Goal: Task Accomplishment & Management: Complete application form

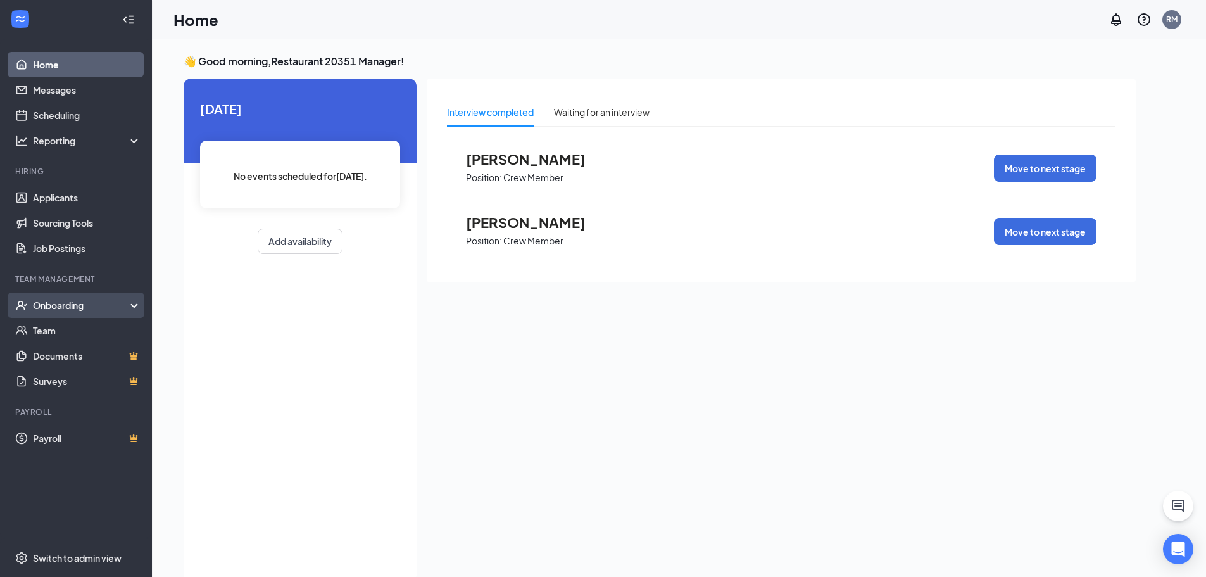
click at [53, 307] on div "Onboarding" at bounding box center [81, 305] width 97 height 13
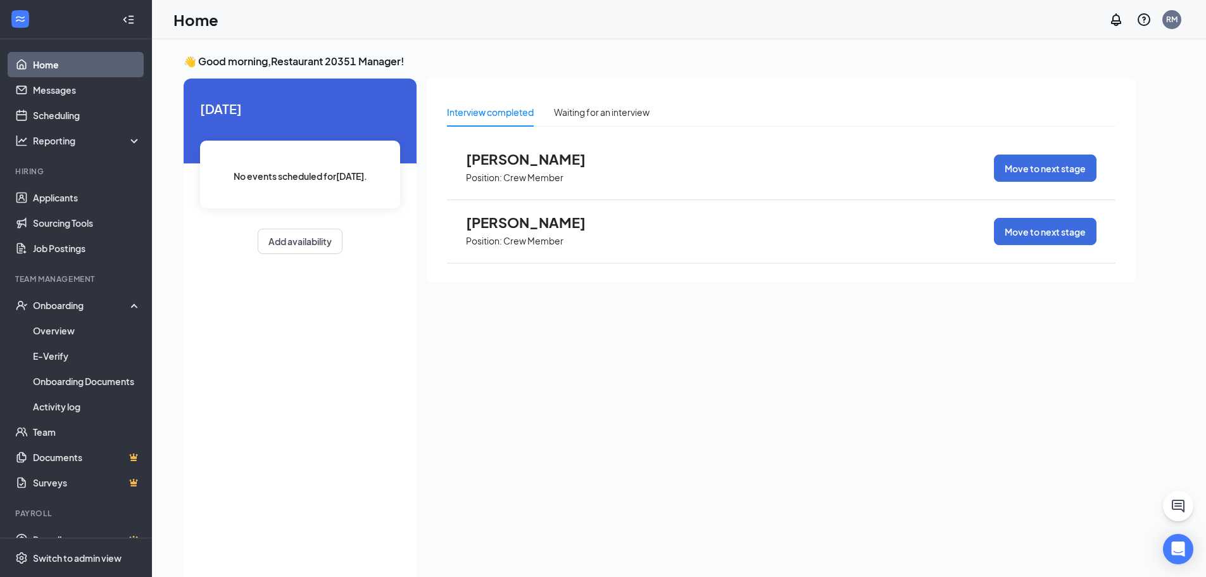
scroll to position [20, 0]
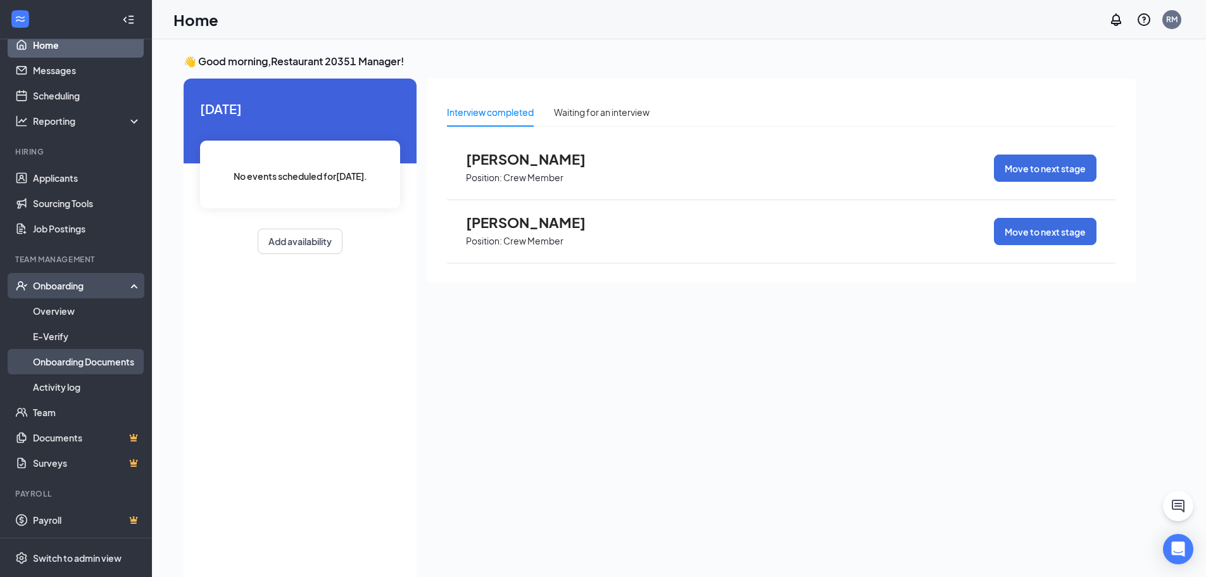
click at [105, 364] on link "Onboarding Documents" at bounding box center [87, 361] width 108 height 25
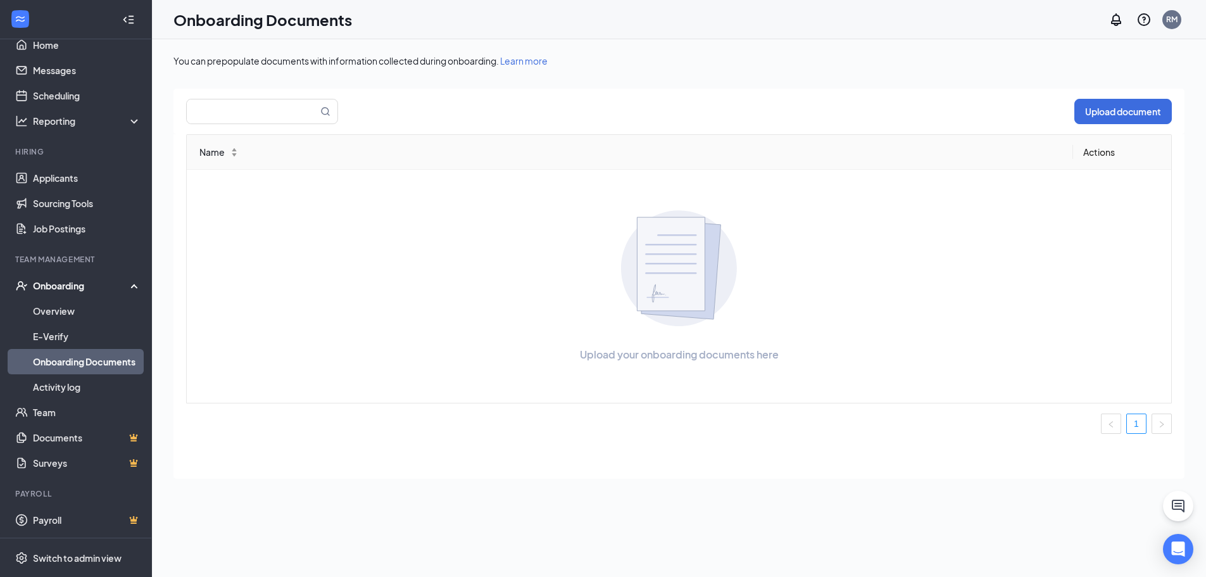
click at [70, 292] on div "Onboarding" at bounding box center [76, 285] width 152 height 25
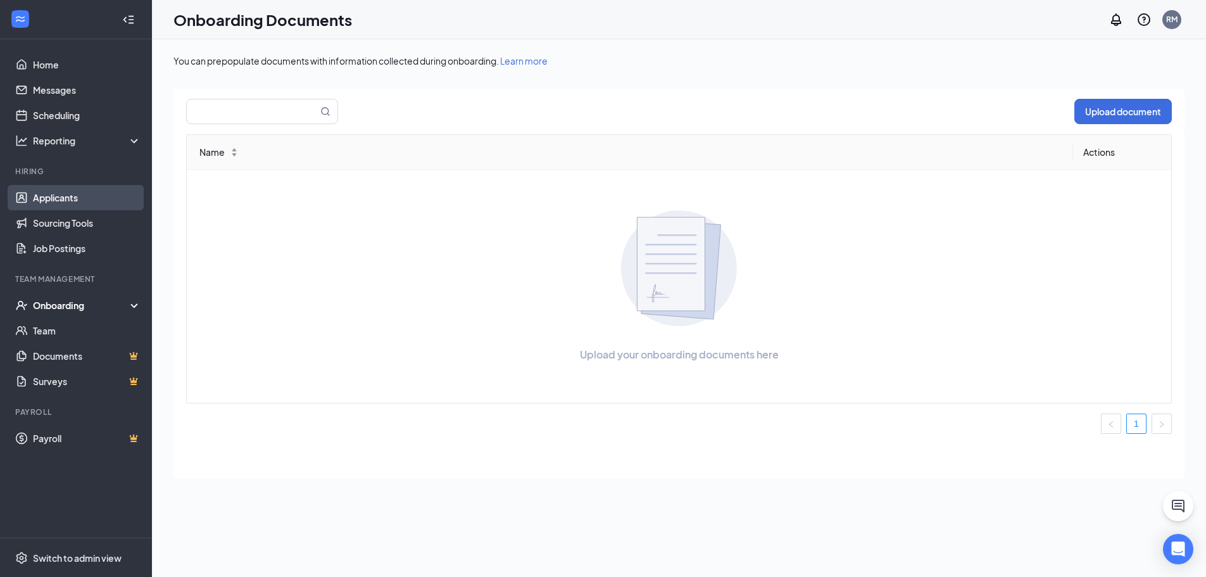
click at [47, 201] on link "Applicants" at bounding box center [87, 197] width 108 height 25
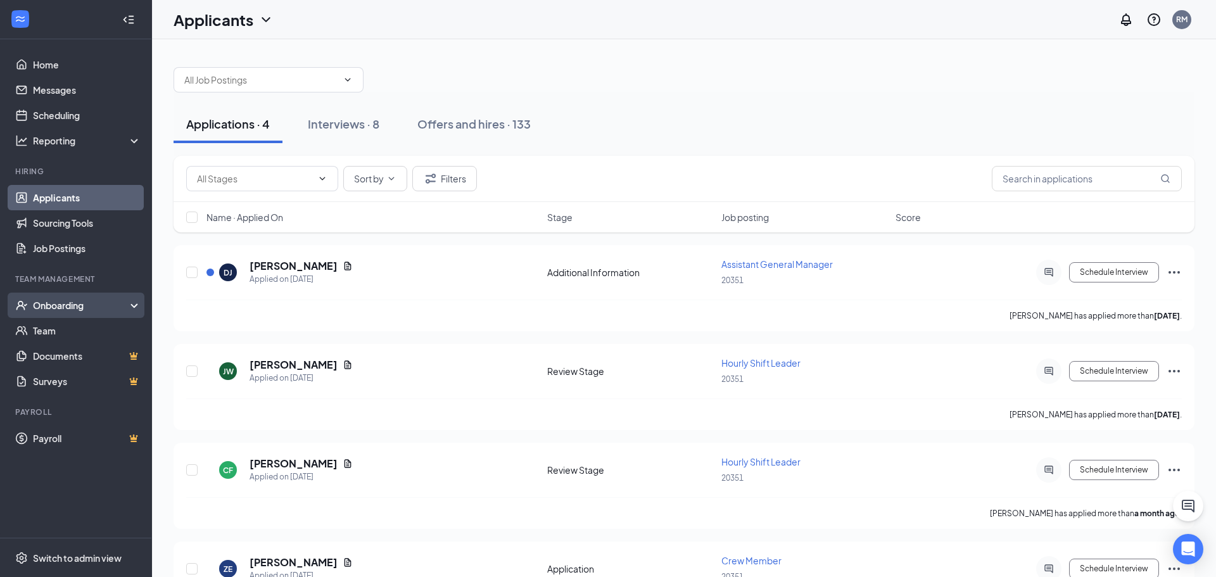
click at [66, 305] on div "Onboarding" at bounding box center [81, 305] width 97 height 13
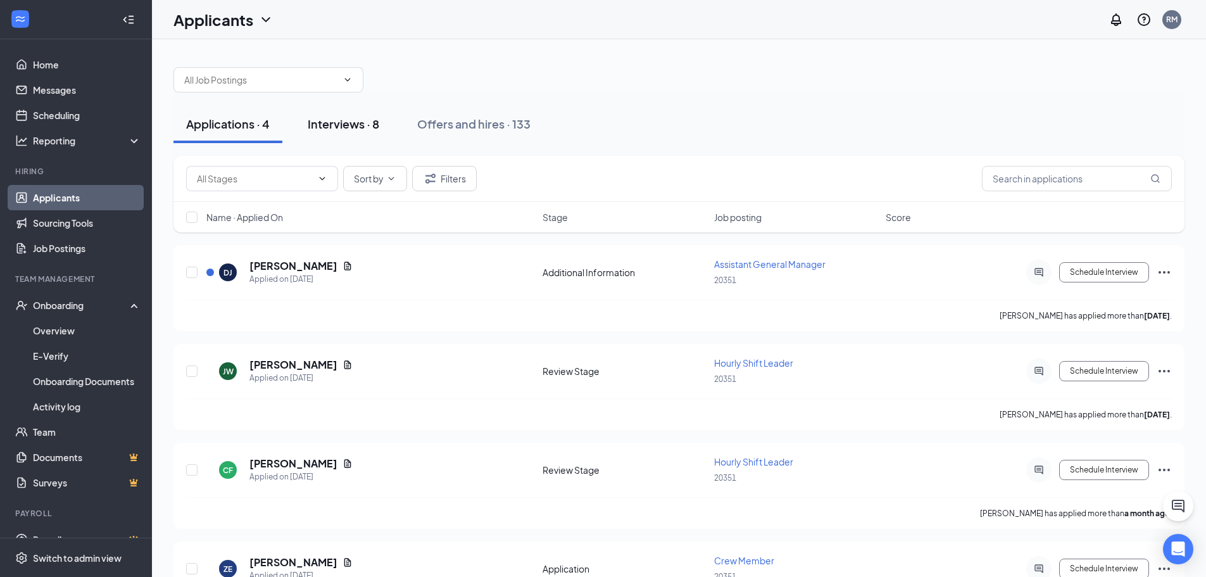
click at [340, 129] on div "Interviews · 8" at bounding box center [344, 124] width 72 height 16
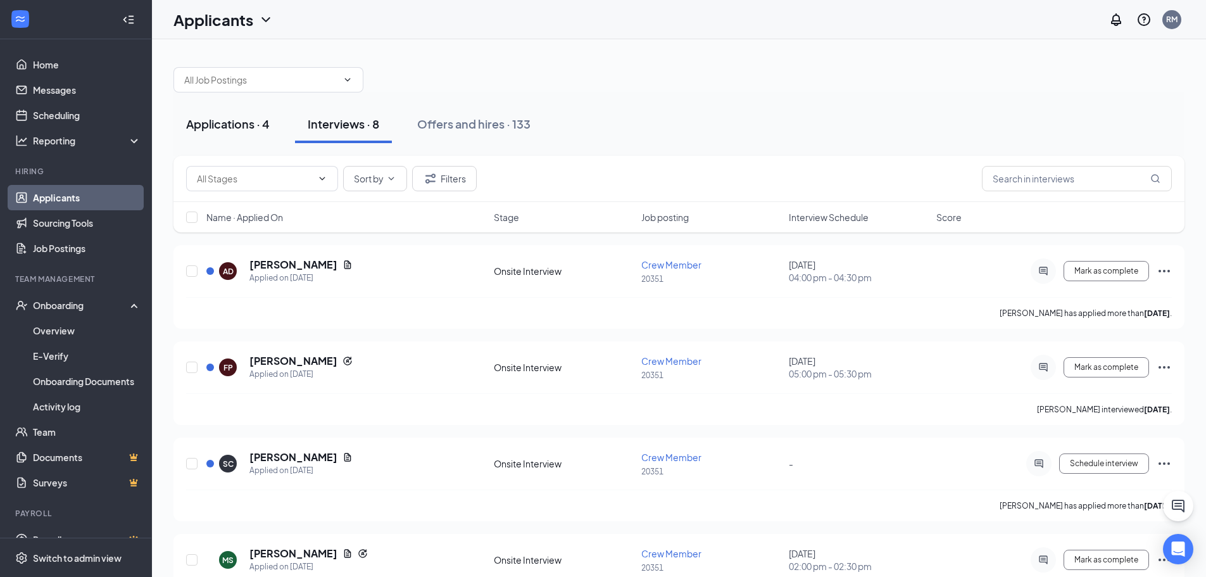
click at [238, 120] on div "Applications · 4" at bounding box center [228, 124] width 84 height 16
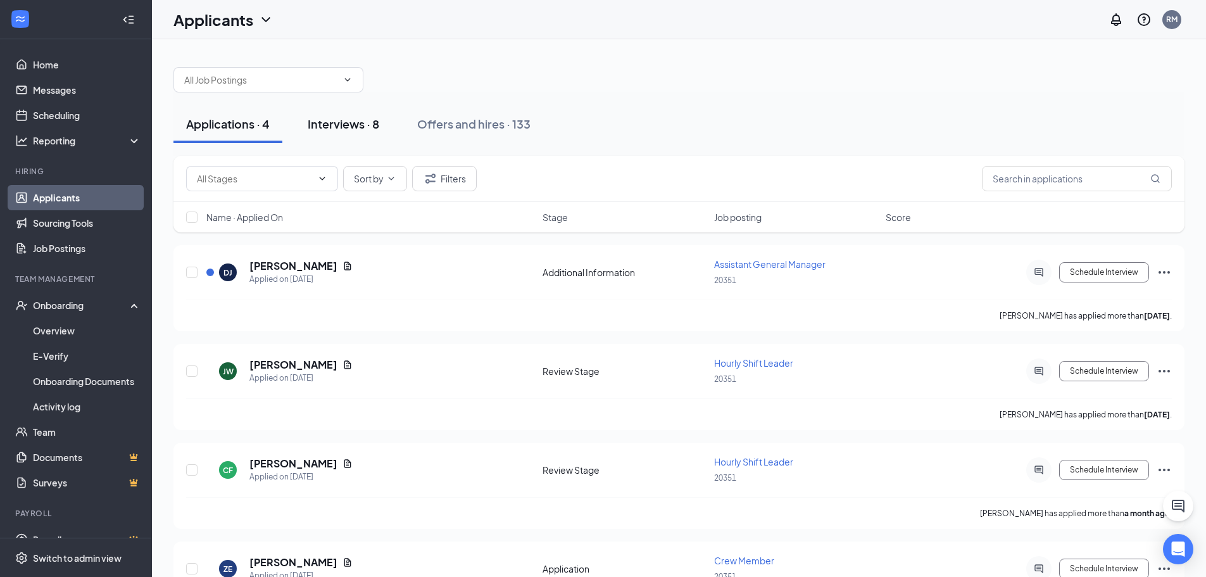
click at [345, 129] on div "Interviews · 8" at bounding box center [344, 124] width 72 height 16
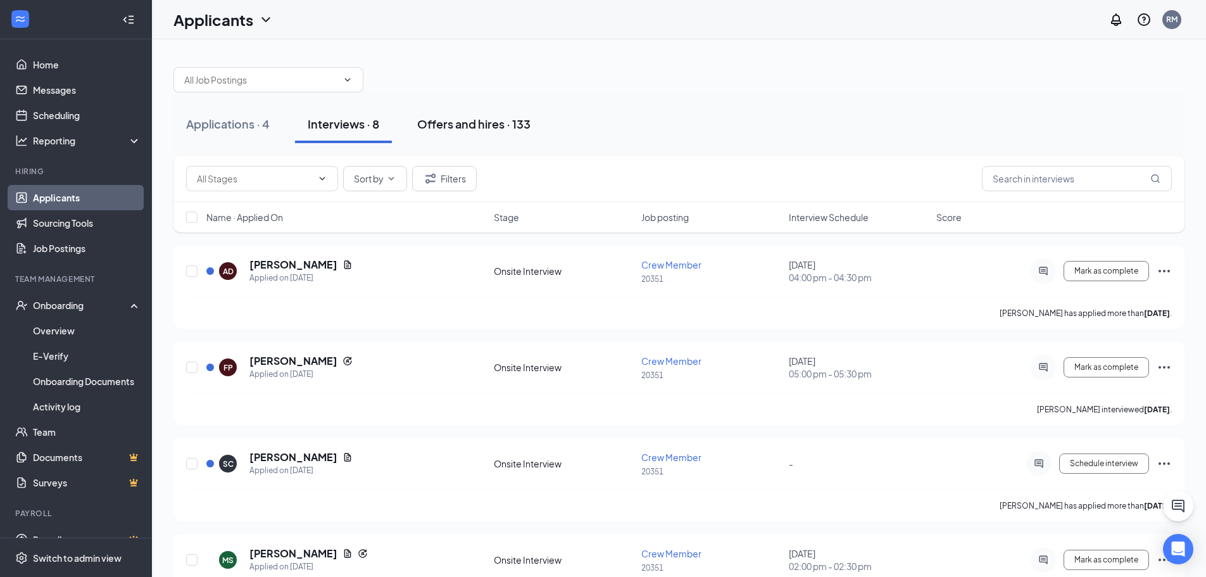
click at [469, 118] on div "Offers and hires · 133" at bounding box center [473, 124] width 113 height 16
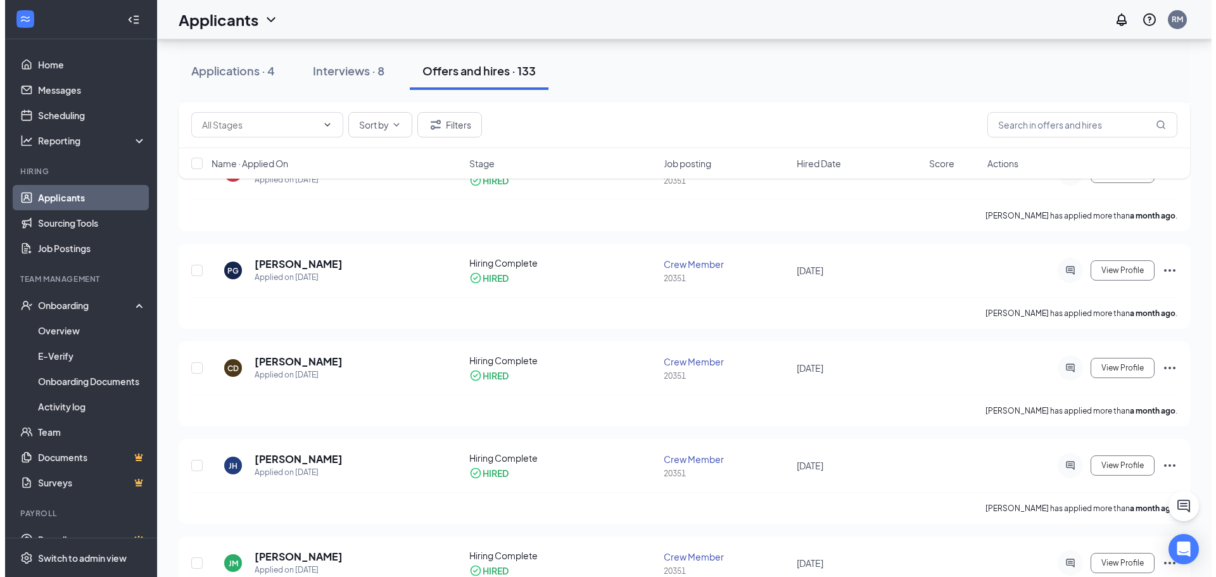
scroll to position [591, 0]
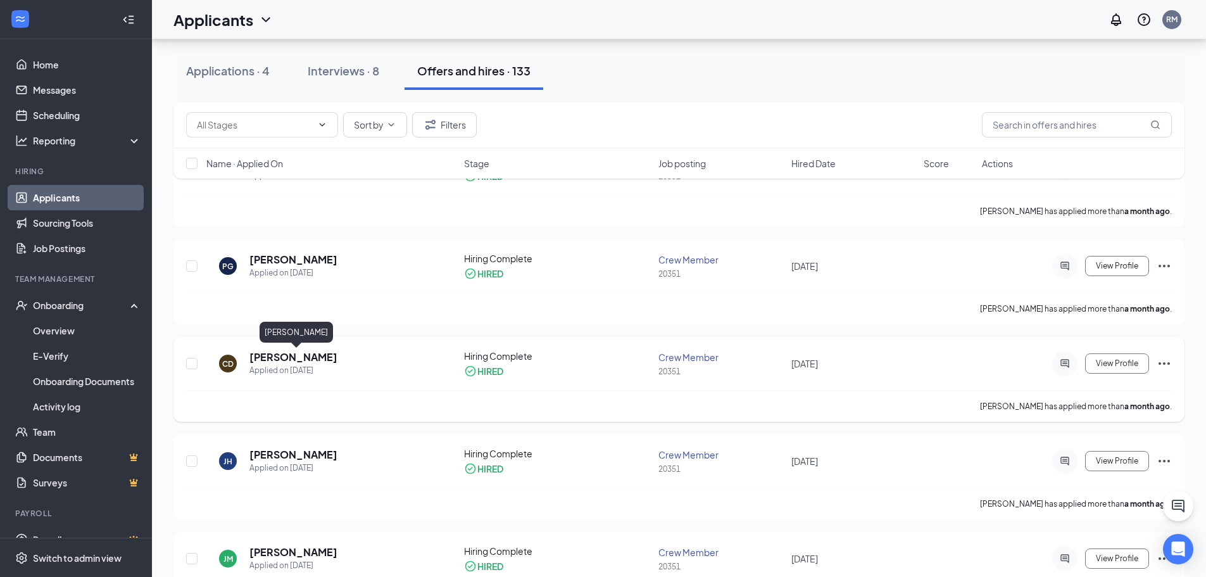
click at [273, 357] on h5 "[PERSON_NAME]" at bounding box center [293, 357] width 88 height 14
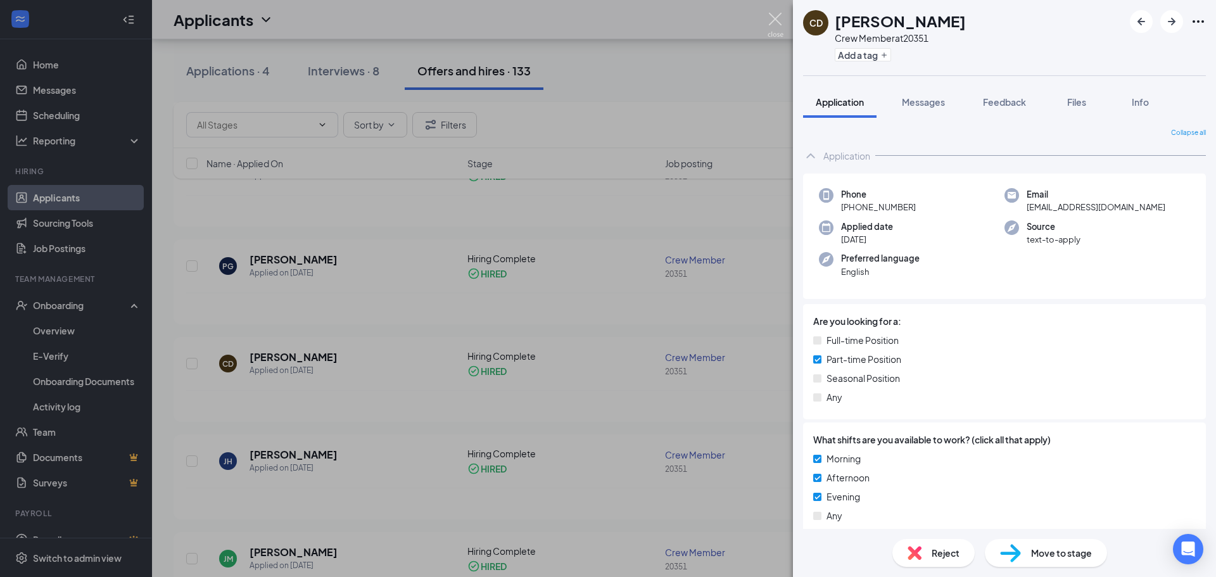
click at [778, 16] on img at bounding box center [775, 25] width 16 height 25
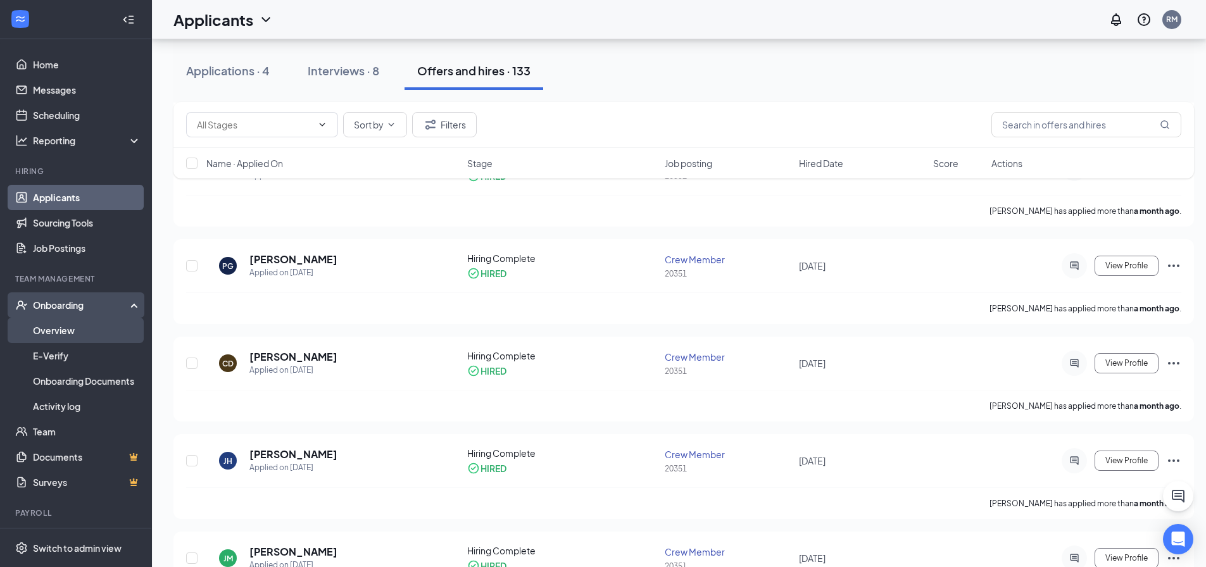
click at [51, 324] on link "Overview" at bounding box center [87, 330] width 108 height 25
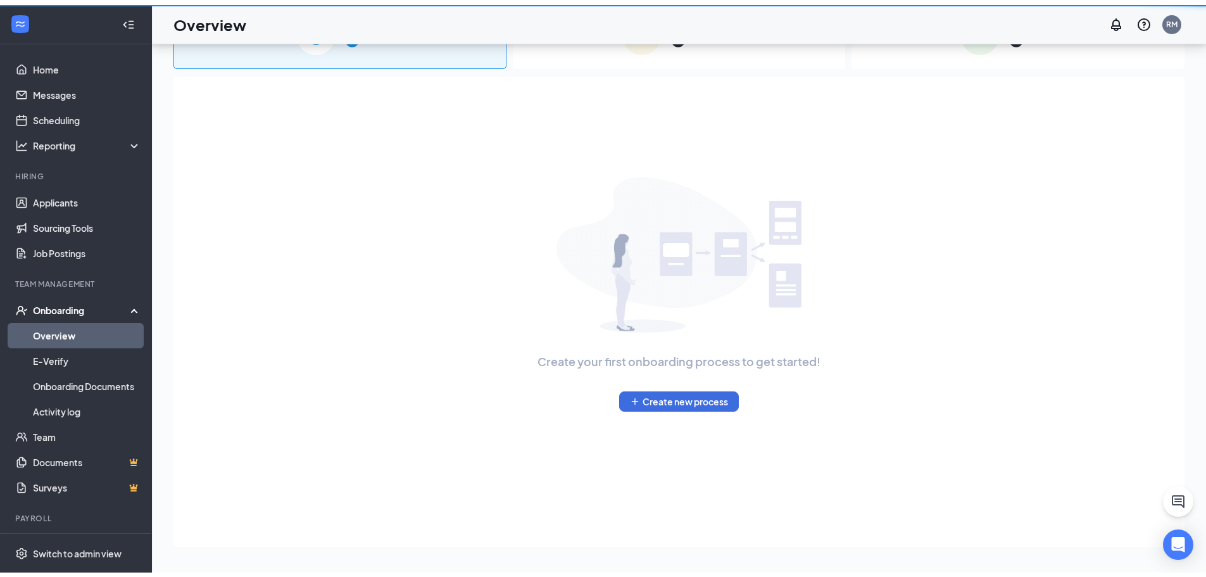
scroll to position [57, 0]
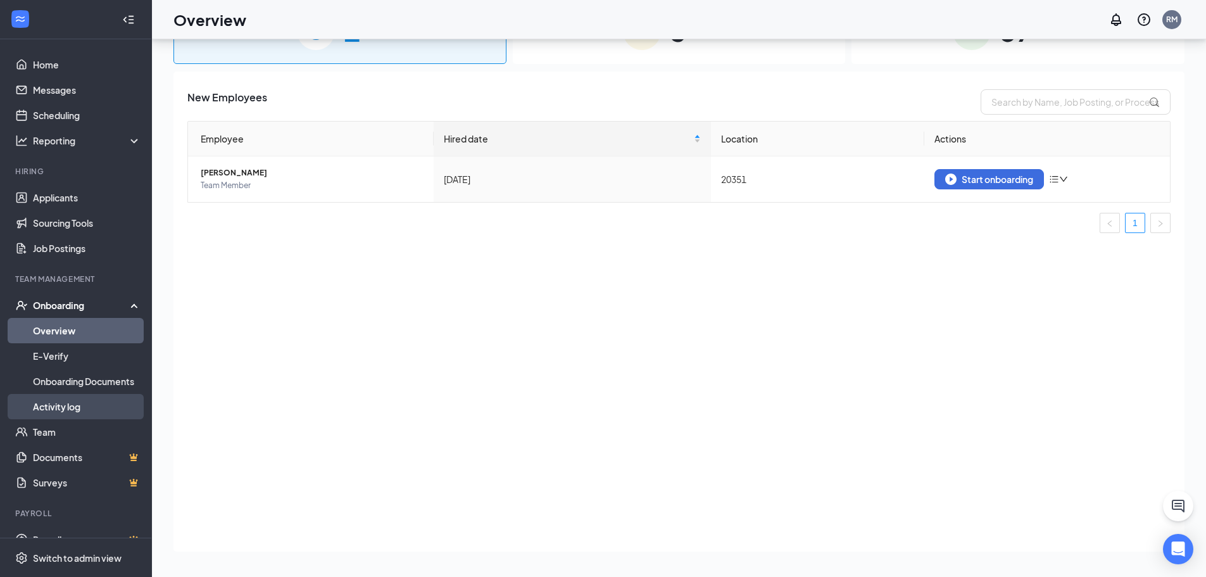
click at [64, 404] on link "Activity log" at bounding box center [87, 406] width 108 height 25
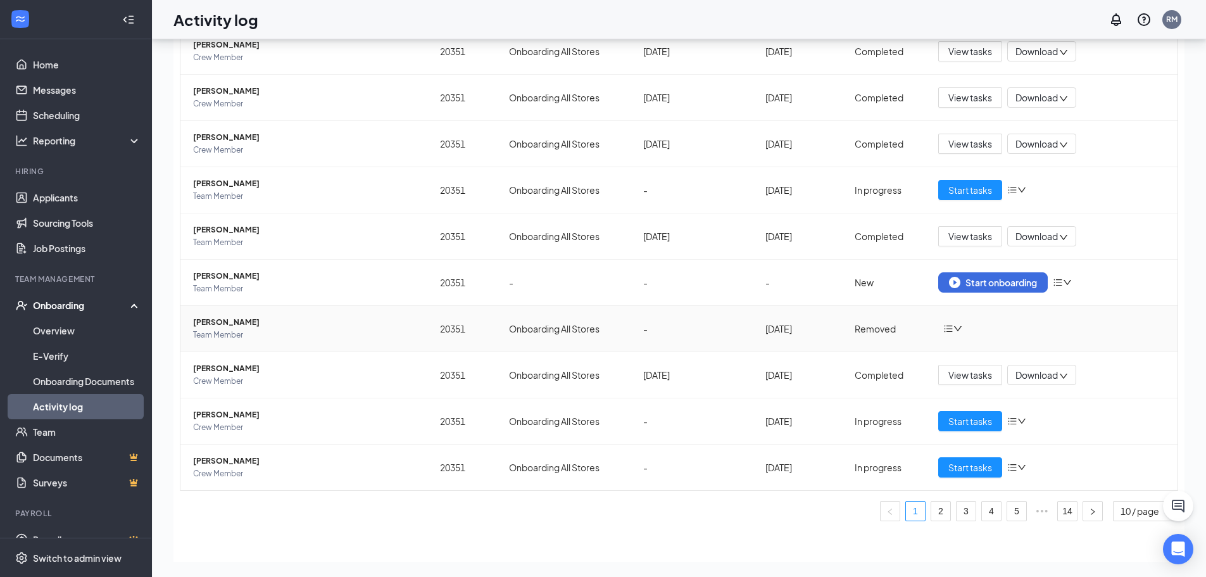
scroll to position [74, 0]
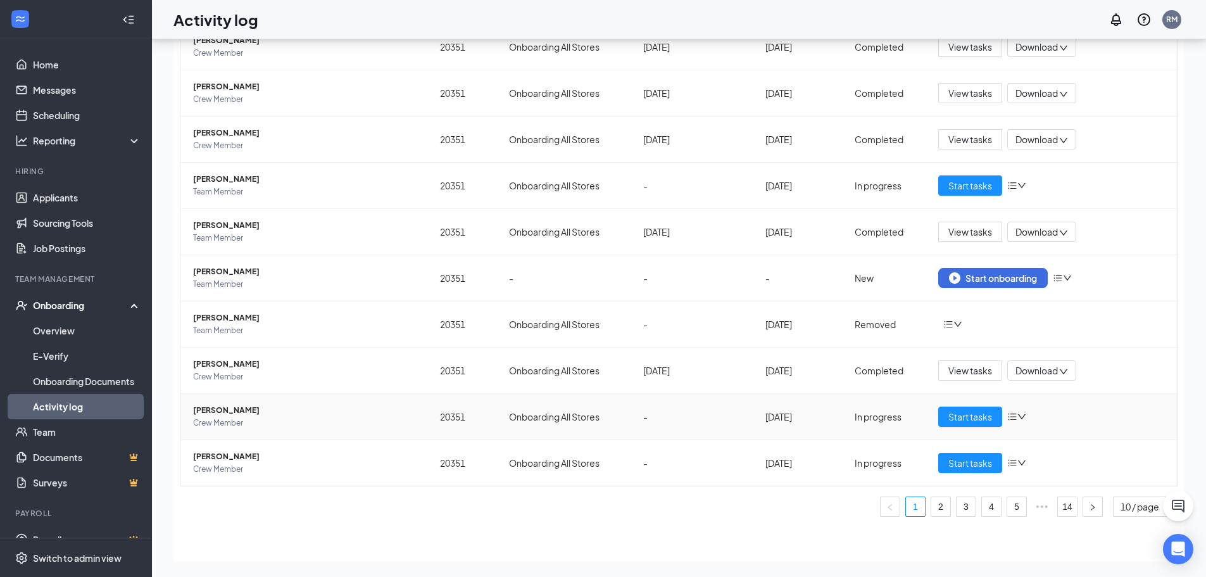
click at [1017, 420] on icon "down" at bounding box center [1021, 416] width 9 height 9
click at [972, 418] on span "Start tasks" at bounding box center [970, 417] width 44 height 14
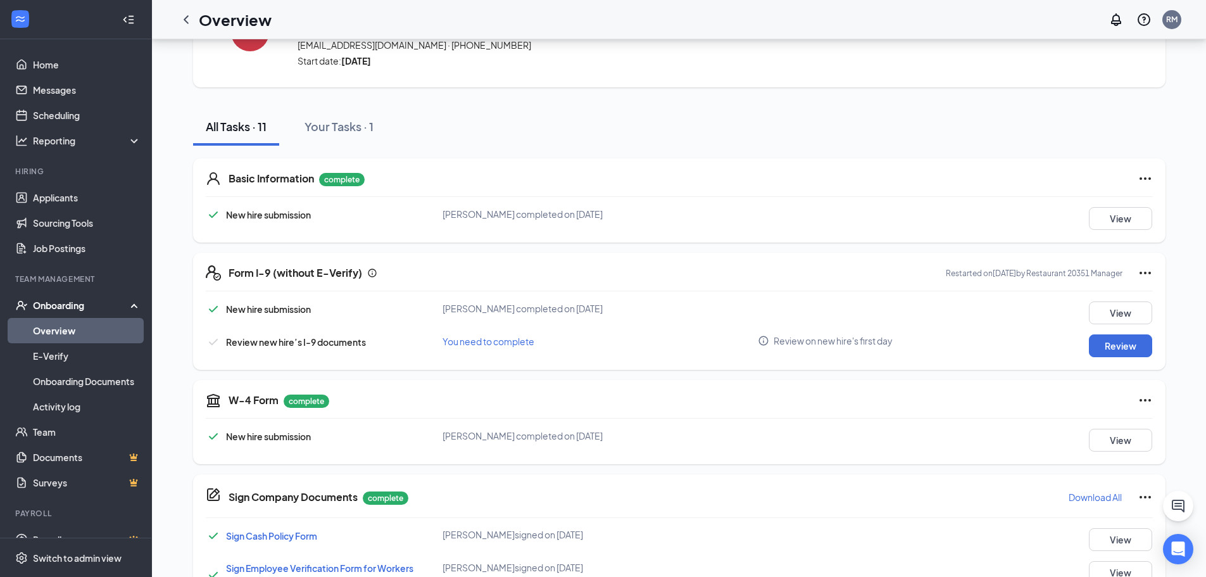
scroll to position [84, 0]
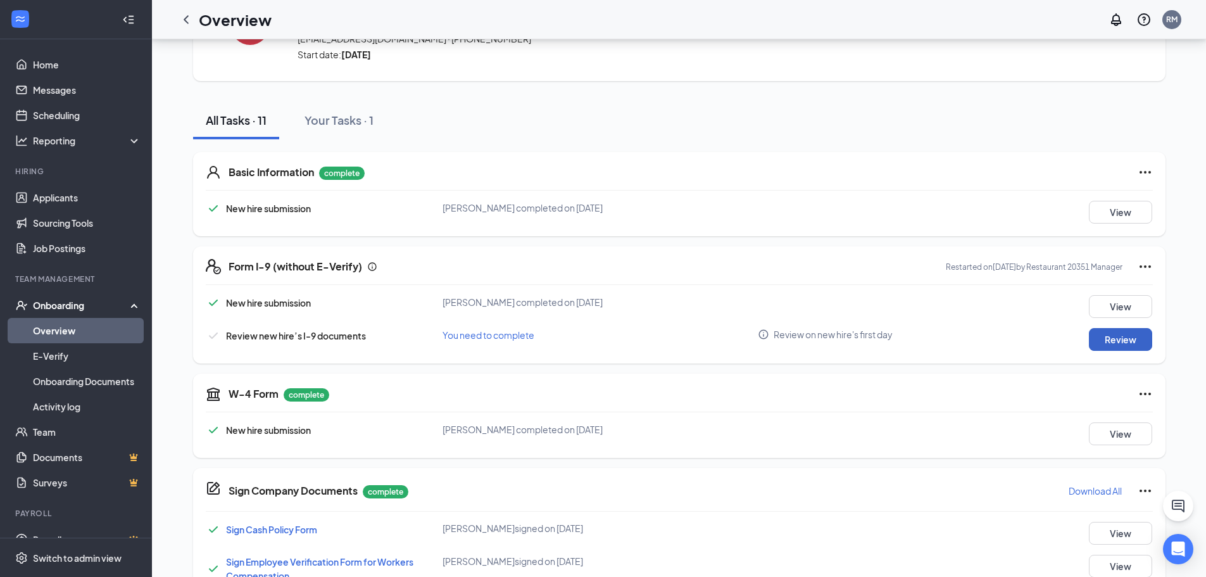
click at [1120, 340] on button "Review" at bounding box center [1120, 339] width 63 height 23
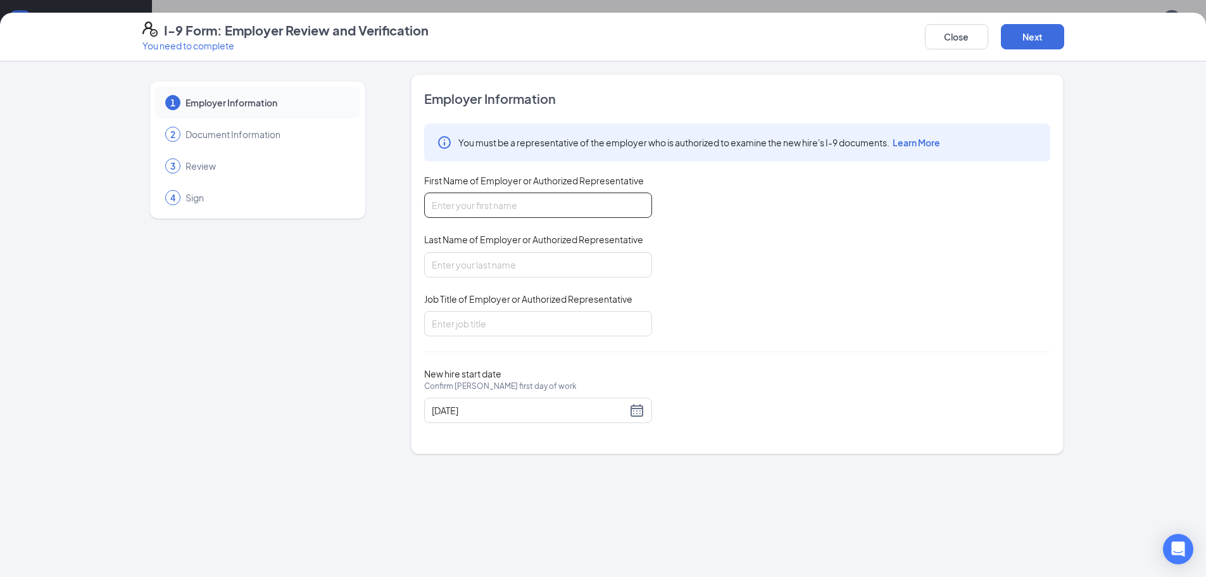
click at [481, 210] on input "First Name of Employer or Authorized Representative" at bounding box center [538, 204] width 228 height 25
type input "francisco"
type input ","
type input "[PERSON_NAME]"
type input "rgm"
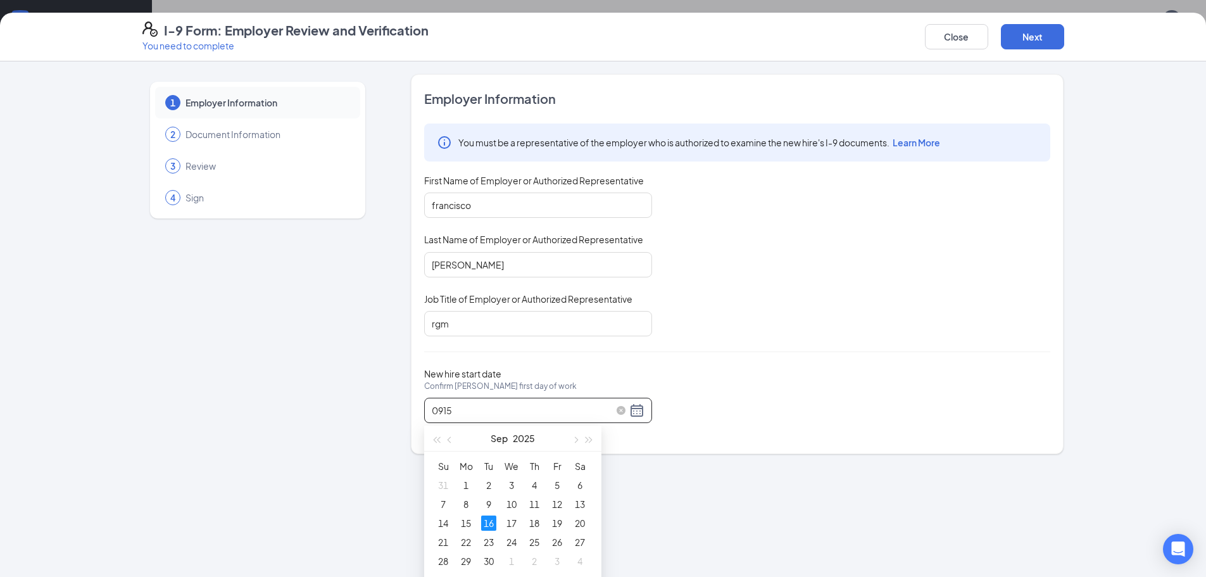
click at [443, 412] on input "0915" at bounding box center [529, 410] width 195 height 14
click at [498, 417] on input "09/15" at bounding box center [529, 410] width 195 height 14
type input "[DATE]"
click at [1033, 37] on button "Next" at bounding box center [1032, 36] width 63 height 25
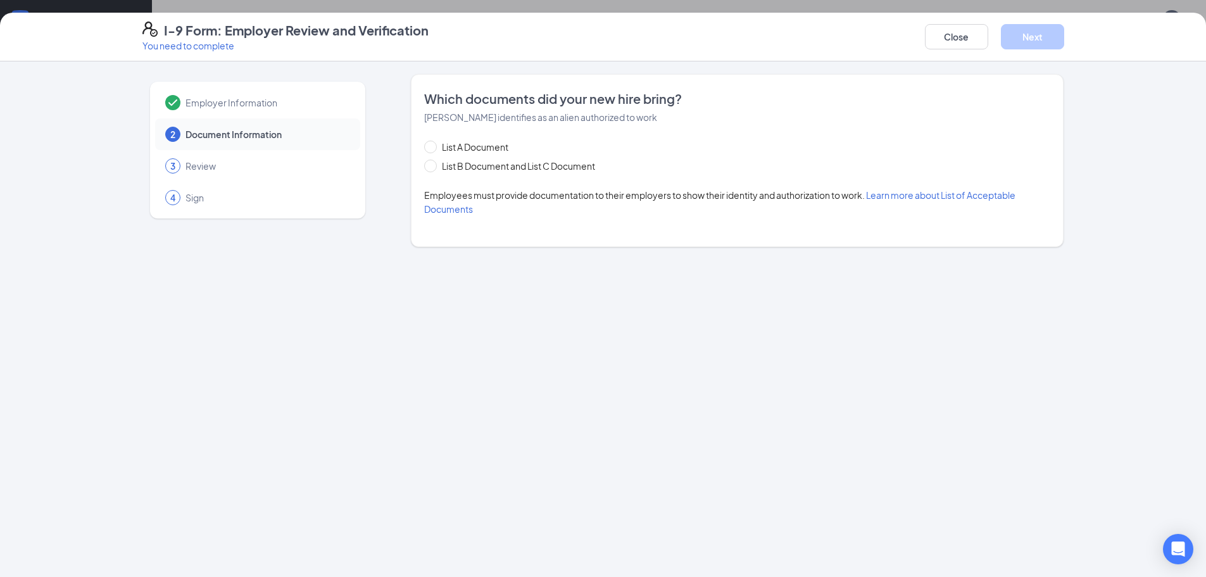
click at [424, 148] on div "Which documents did your new hire bring? [PERSON_NAME] identifies as an alien a…" at bounding box center [737, 160] width 653 height 173
click at [436, 148] on span at bounding box center [430, 147] width 13 height 13
click at [433, 148] on input "List A Document" at bounding box center [428, 145] width 9 height 9
radio input "true"
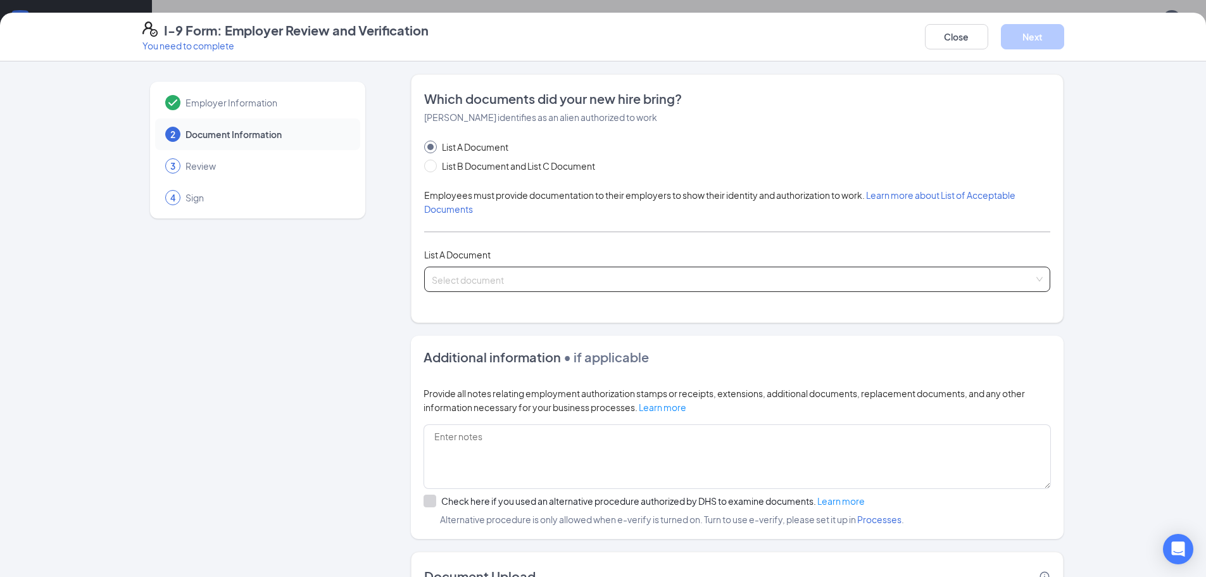
click at [478, 280] on input "search" at bounding box center [733, 276] width 602 height 19
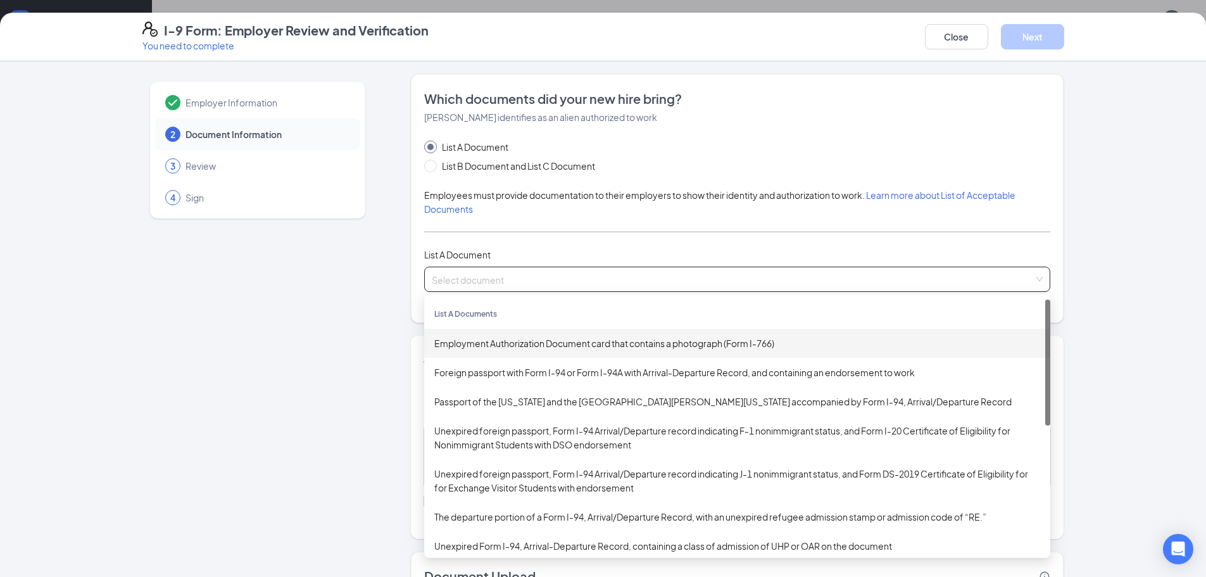
click at [486, 346] on div "Employment Authorization Document card that contains a photograph (Form I-766)" at bounding box center [737, 343] width 606 height 14
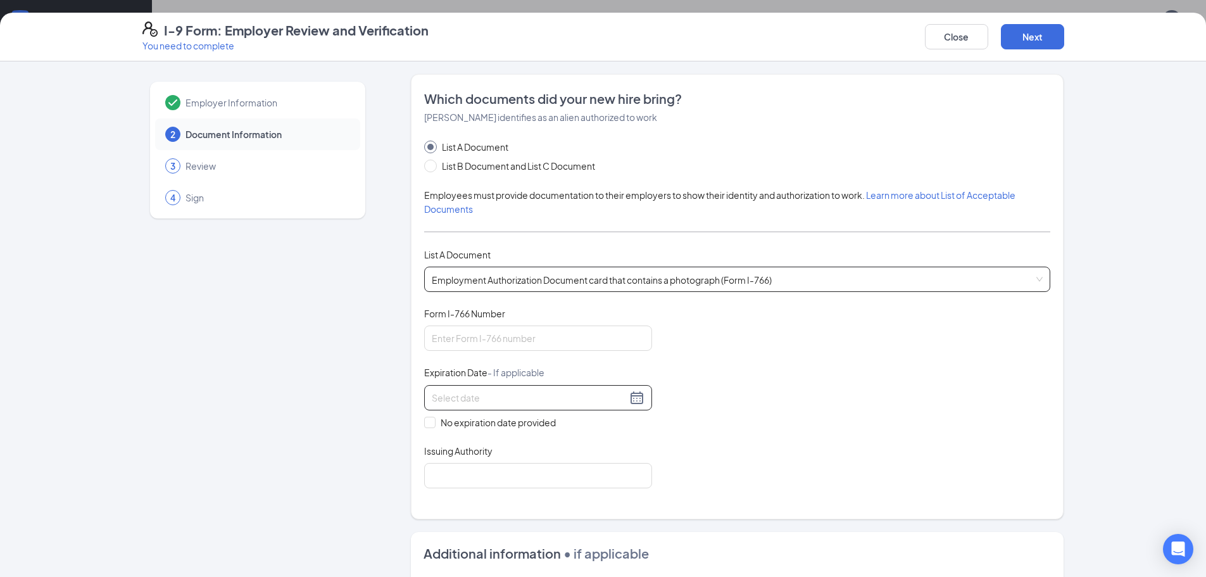
click at [484, 400] on input at bounding box center [529, 398] width 195 height 14
click at [627, 394] on div "09/" at bounding box center [538, 397] width 213 height 15
click at [627, 396] on div "09/" at bounding box center [538, 397] width 213 height 15
click at [468, 398] on input "09/" at bounding box center [529, 398] width 195 height 14
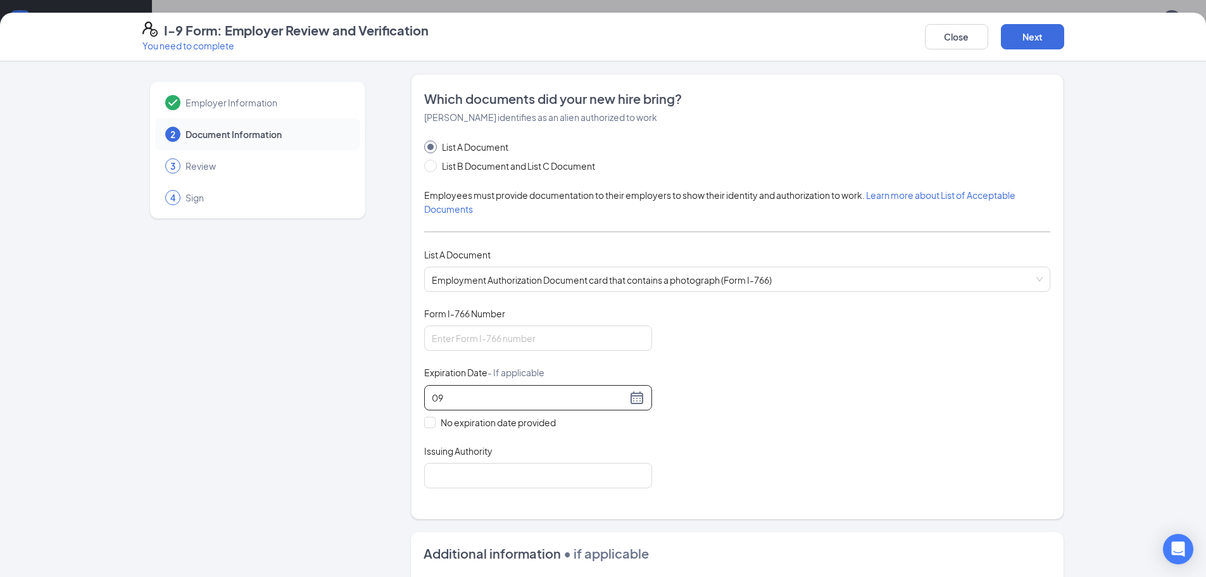
type input "0"
click at [631, 399] on div at bounding box center [538, 397] width 213 height 15
drag, startPoint x: 631, startPoint y: 399, endPoint x: 567, endPoint y: 382, distance: 66.0
click at [631, 394] on div at bounding box center [538, 397] width 213 height 15
click at [565, 385] on div at bounding box center [538, 397] width 228 height 25
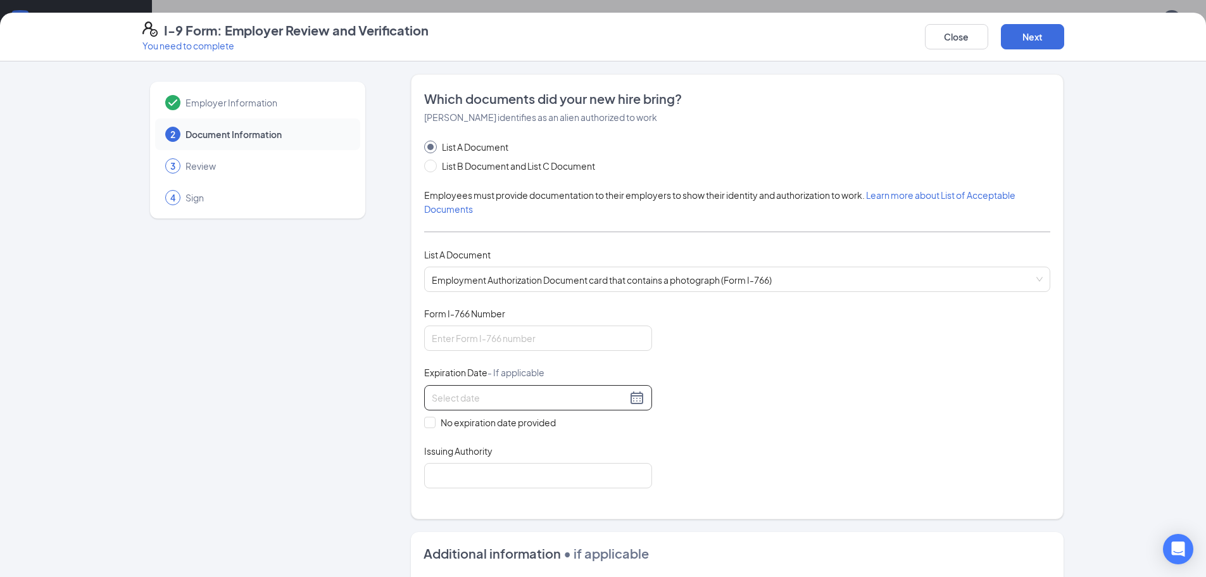
click at [555, 399] on input at bounding box center [529, 398] width 195 height 14
drag, startPoint x: 553, startPoint y: 399, endPoint x: 541, endPoint y: 349, distance: 51.4
click at [553, 397] on input at bounding box center [529, 398] width 195 height 14
click at [542, 337] on input "Form I-766 Number" at bounding box center [538, 337] width 228 height 25
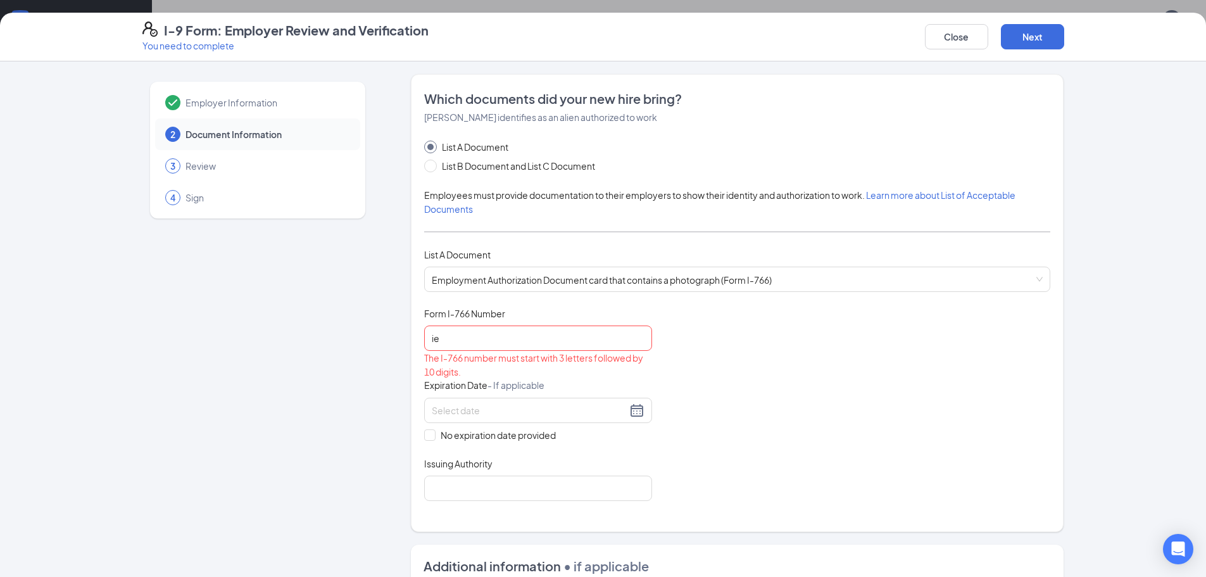
click at [551, 324] on div "Form I-766 Number" at bounding box center [538, 316] width 228 height 18
click at [501, 336] on input "ie" at bounding box center [538, 337] width 228 height 25
type input "i"
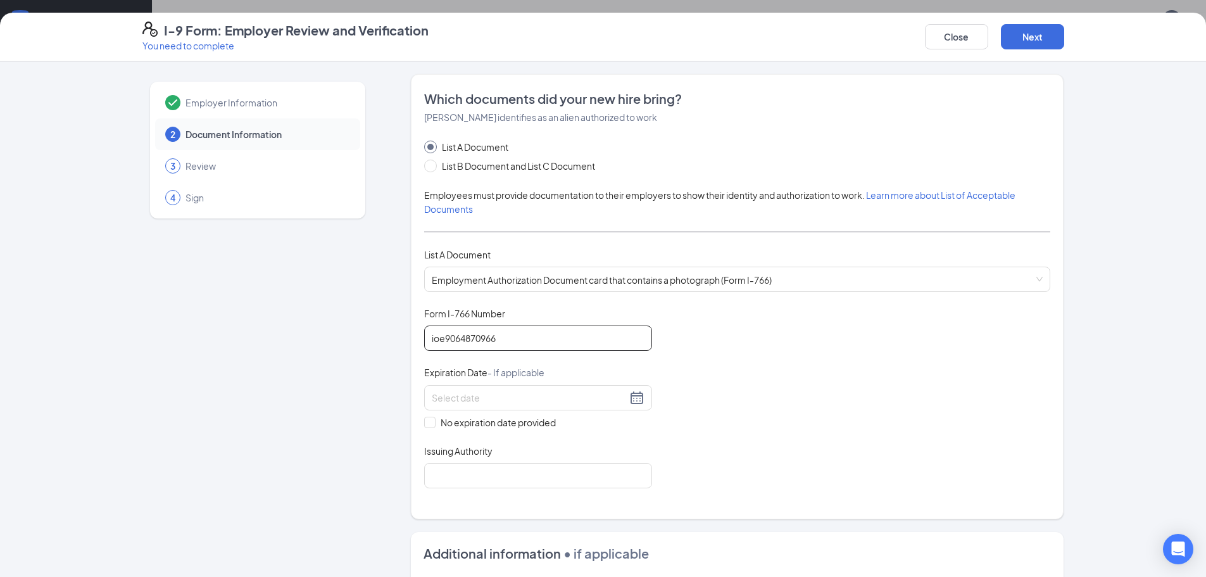
type input "ioe9064870966"
drag, startPoint x: 475, startPoint y: 377, endPoint x: 477, endPoint y: 401, distance: 24.1
click at [474, 382] on div "Expiration Date - If applicable" at bounding box center [538, 375] width 228 height 18
click at [479, 403] on input at bounding box center [529, 398] width 195 height 14
type input "[DATE]"
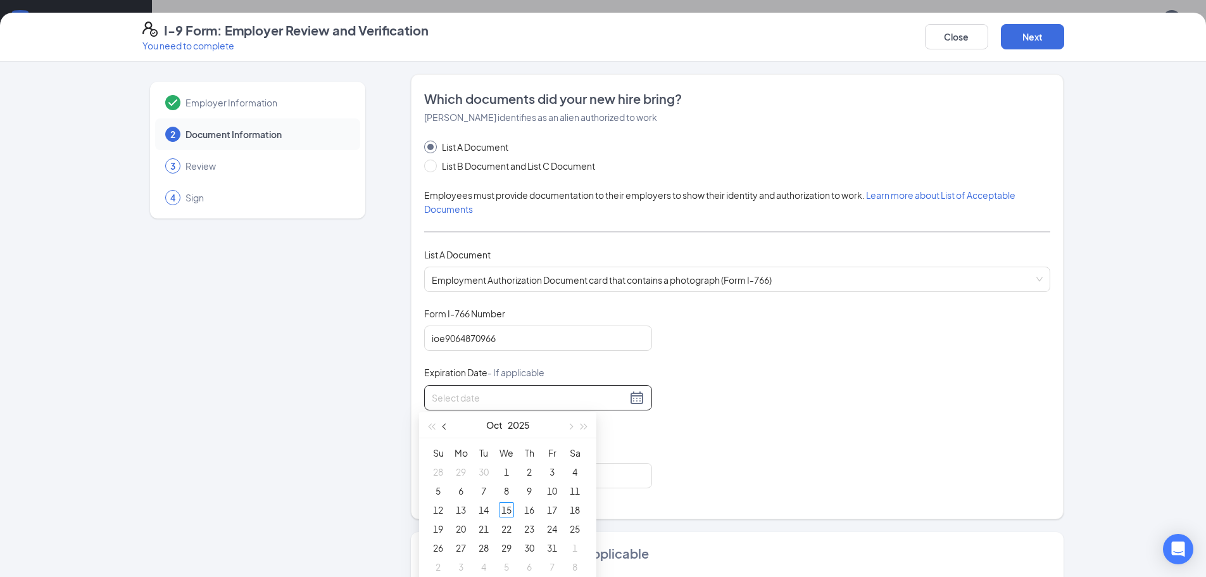
click at [439, 428] on button "button" at bounding box center [445, 424] width 14 height 25
click at [460, 550] on div "29" at bounding box center [460, 547] width 15 height 15
type input "[DATE]"
click at [520, 486] on input "Issuing Authority" at bounding box center [538, 475] width 228 height 25
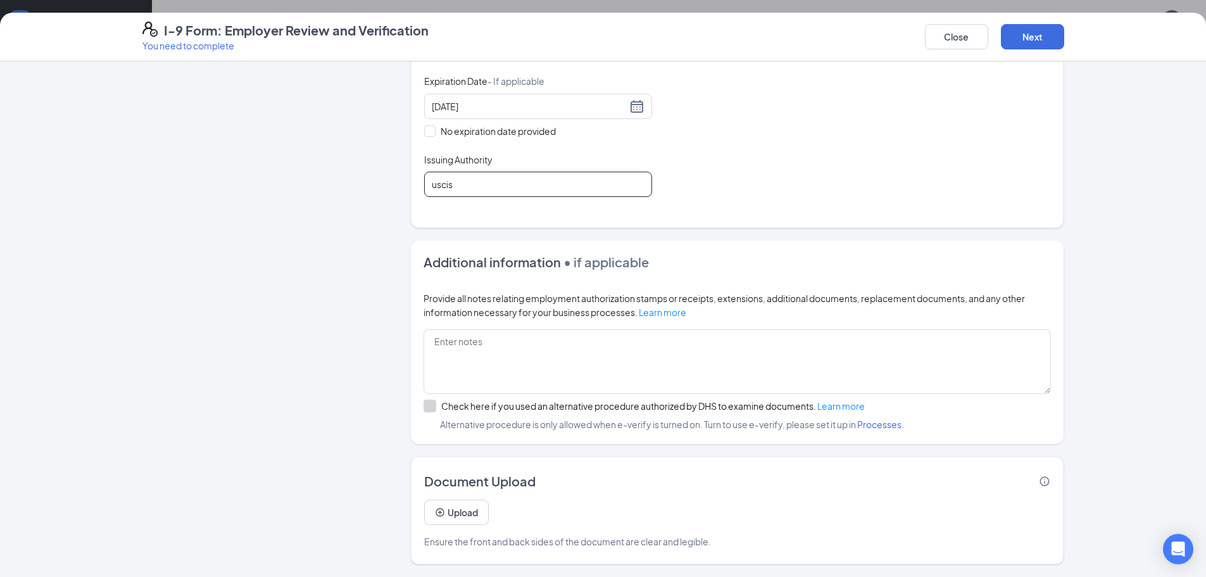
scroll to position [106, 0]
type input "uscis"
click at [1042, 34] on button "Next" at bounding box center [1032, 36] width 63 height 25
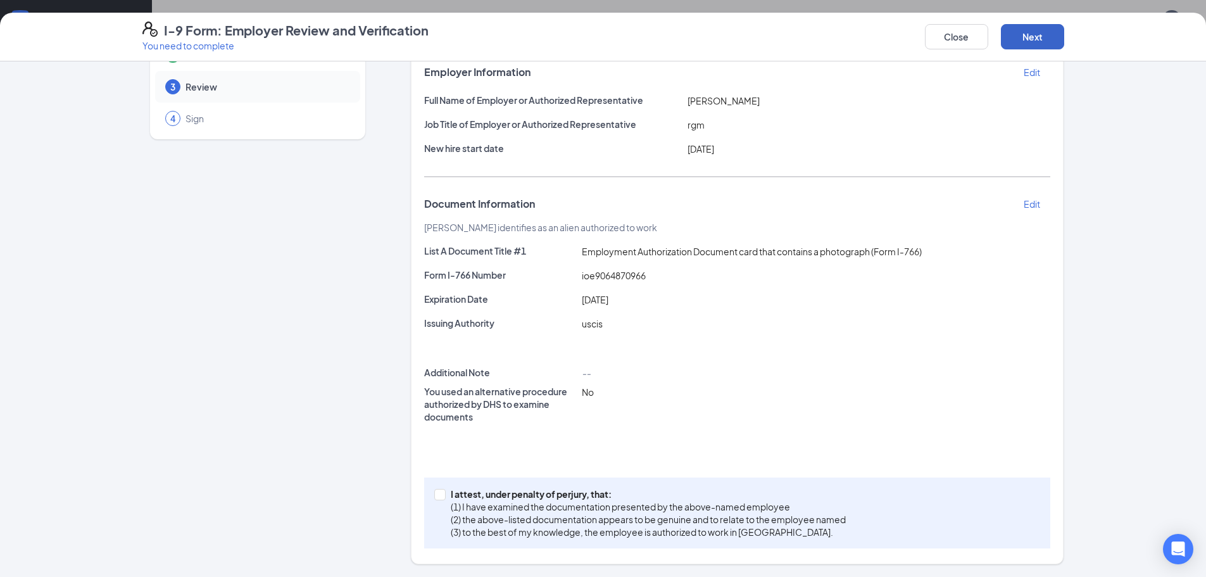
scroll to position [359, 0]
click at [440, 493] on span at bounding box center [439, 494] width 11 height 11
click at [440, 493] on input "I attest, under penalty of [PERSON_NAME], that: (1) I have examined the documen…" at bounding box center [438, 493] width 9 height 9
checkbox input "true"
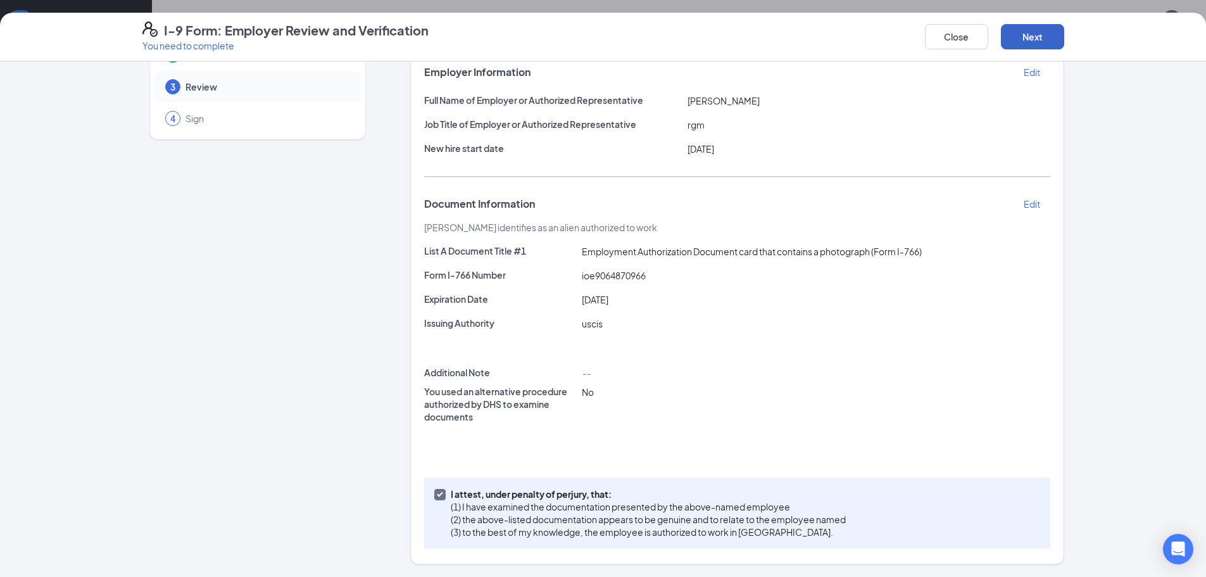
click at [1041, 36] on button "Next" at bounding box center [1032, 36] width 63 height 25
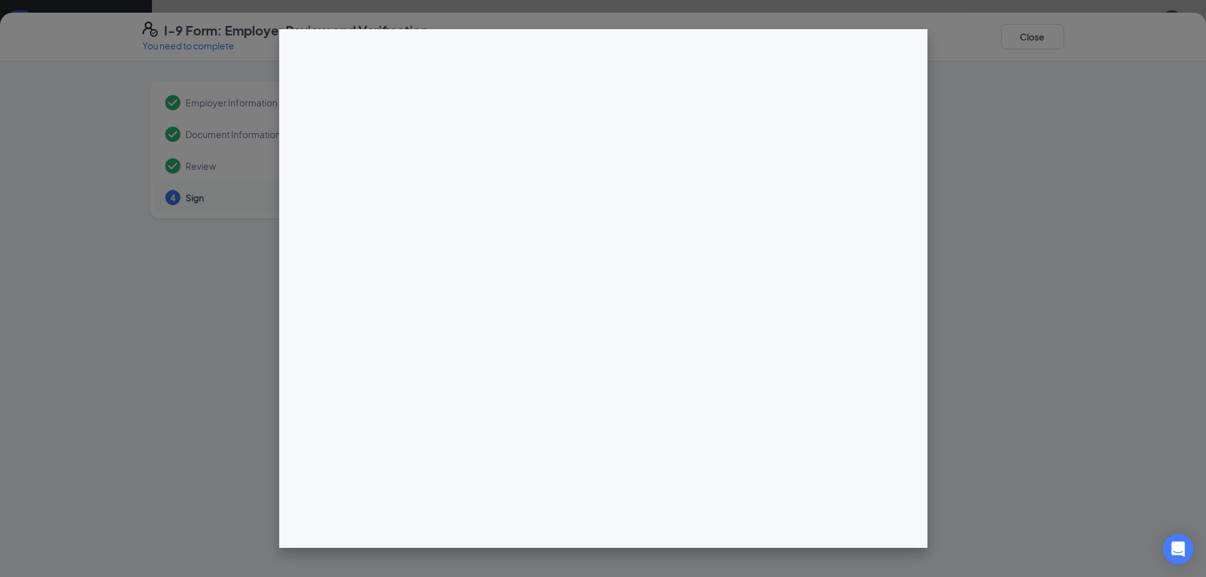
click at [947, 441] on div at bounding box center [603, 288] width 1206 height 577
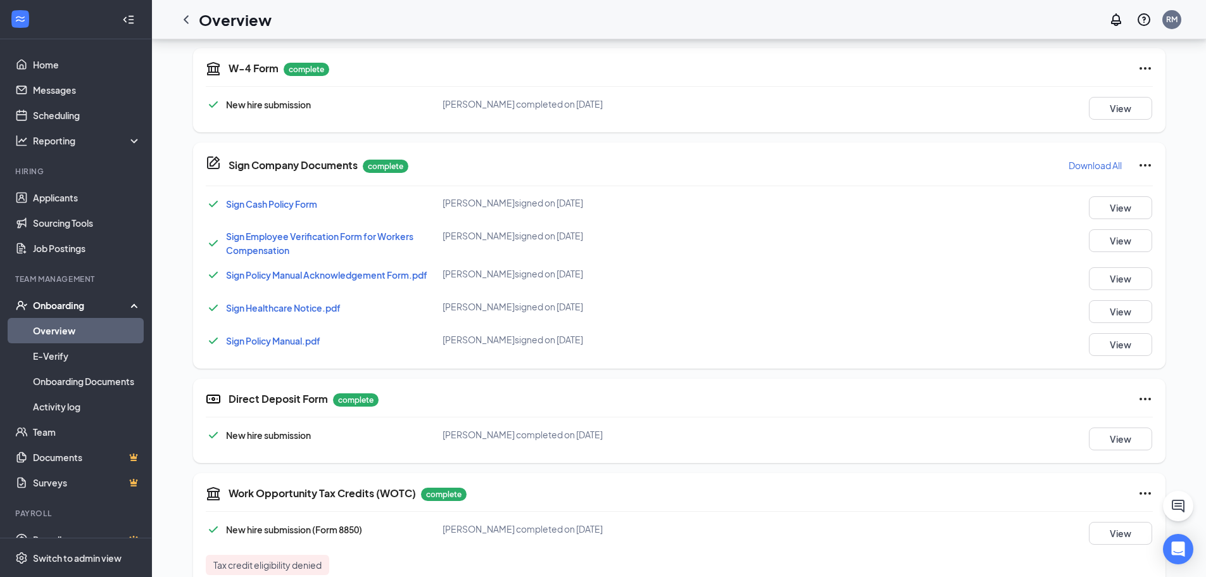
scroll to position [436, 0]
